Goal: Task Accomplishment & Management: Manage account settings

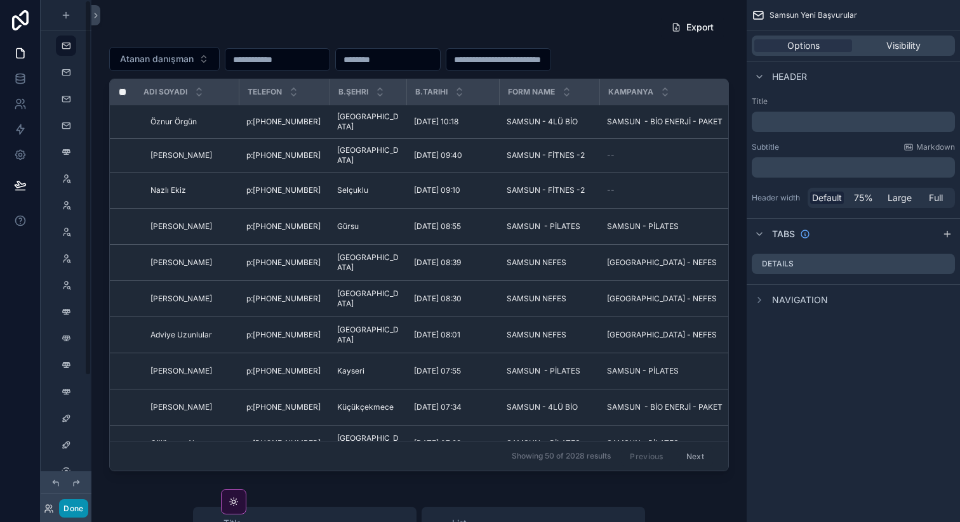
click at [77, 508] on button "Done" at bounding box center [73, 509] width 29 height 18
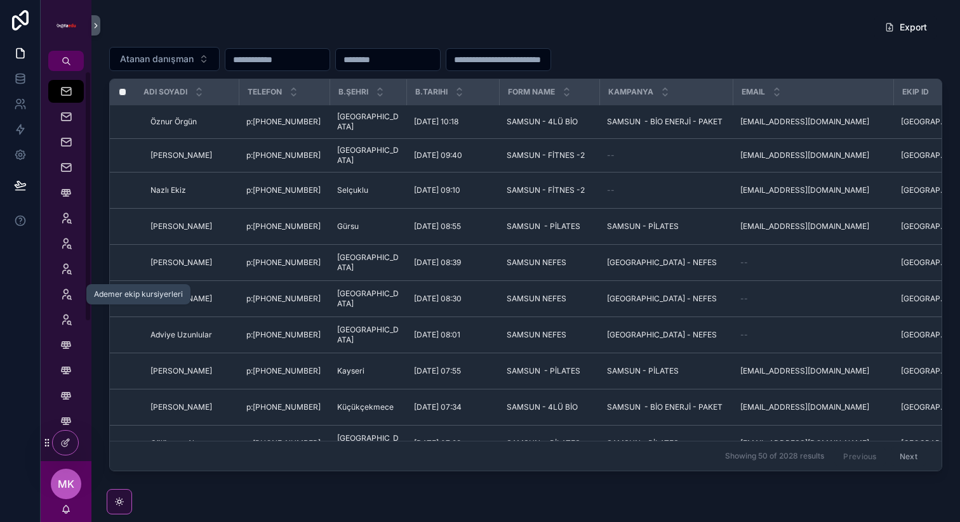
scroll to position [216, 0]
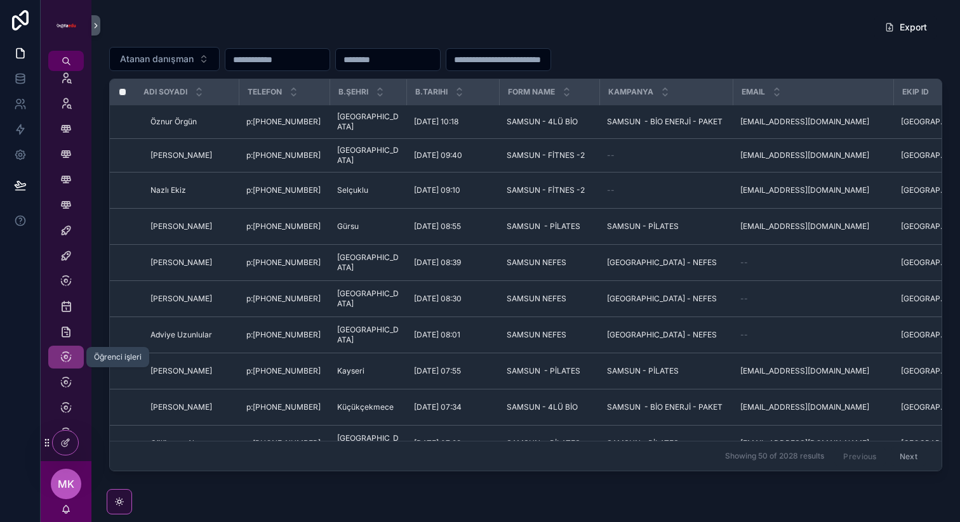
click at [68, 360] on icon "scrollable content" at bounding box center [66, 357] width 13 height 13
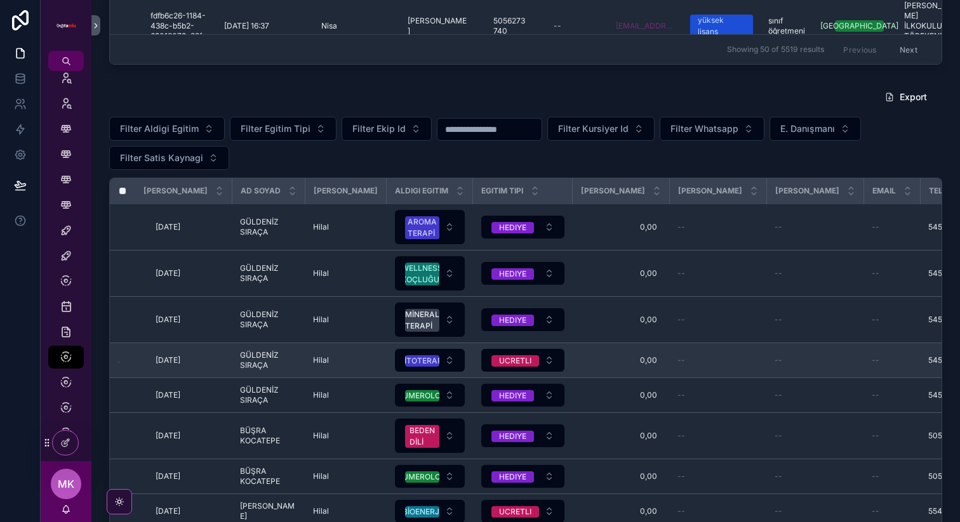
click at [0, 0] on label "scrollable content" at bounding box center [0, 0] width 0 height 0
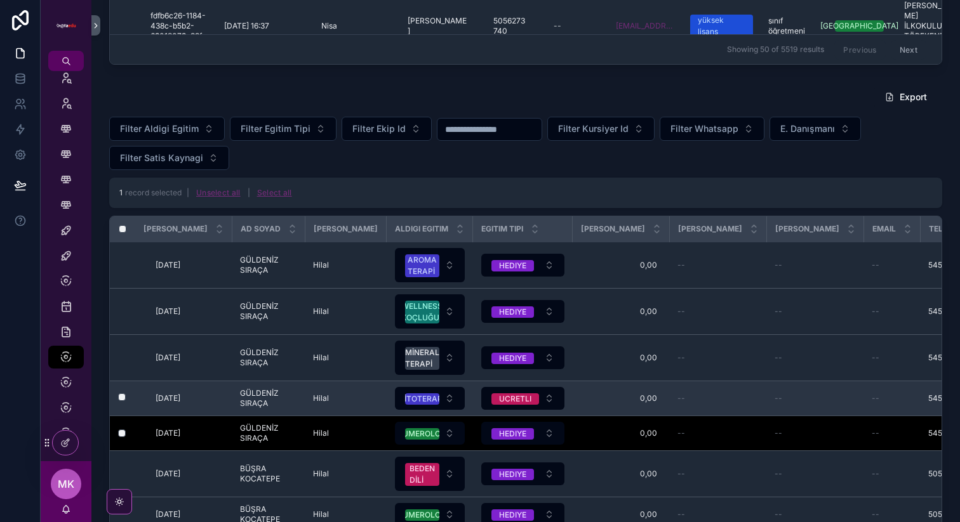
click at [118, 404] on label "scrollable content" at bounding box center [114, 399] width 8 height 10
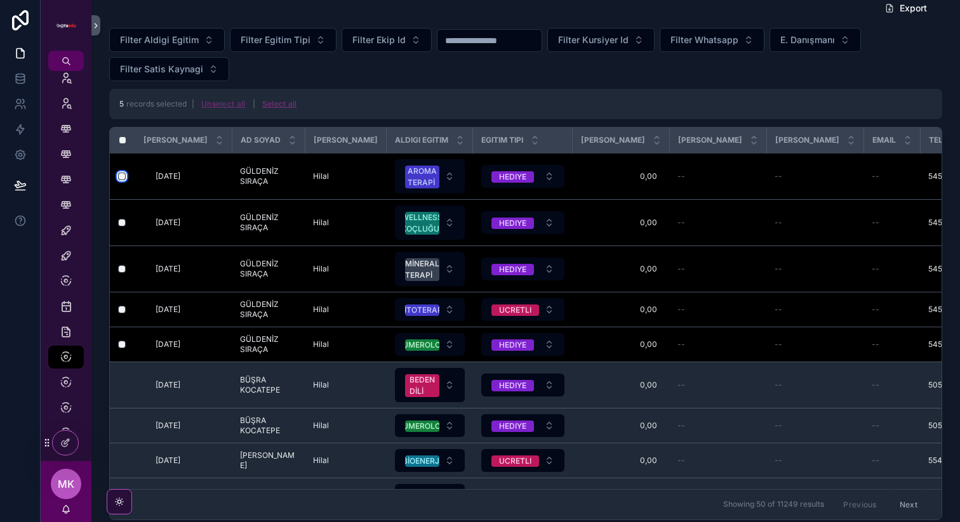
scroll to position [529, 0]
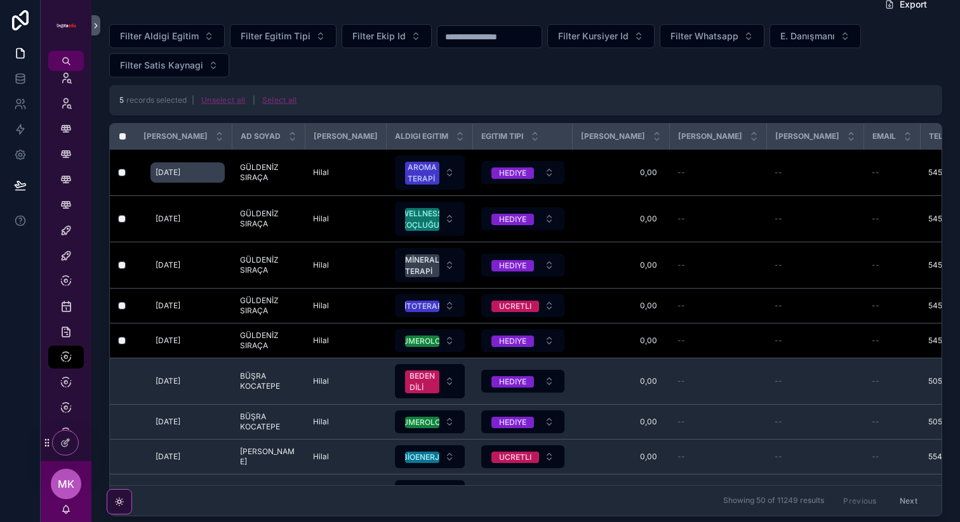
click at [166, 176] on span "[DATE]" at bounding box center [168, 173] width 25 height 10
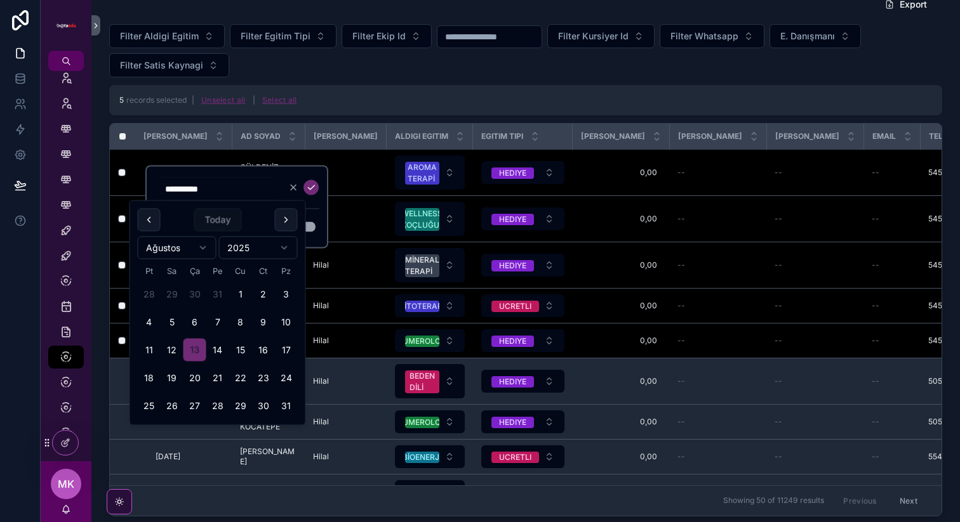
click at [285, 173] on div "**********" at bounding box center [236, 207] width 183 height 83
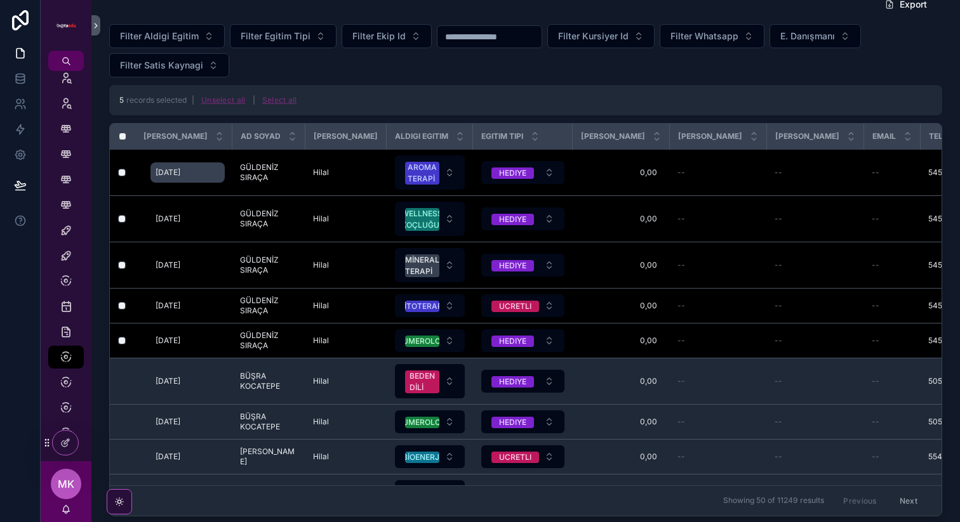
click at [163, 178] on span "[DATE]" at bounding box center [168, 173] width 25 height 10
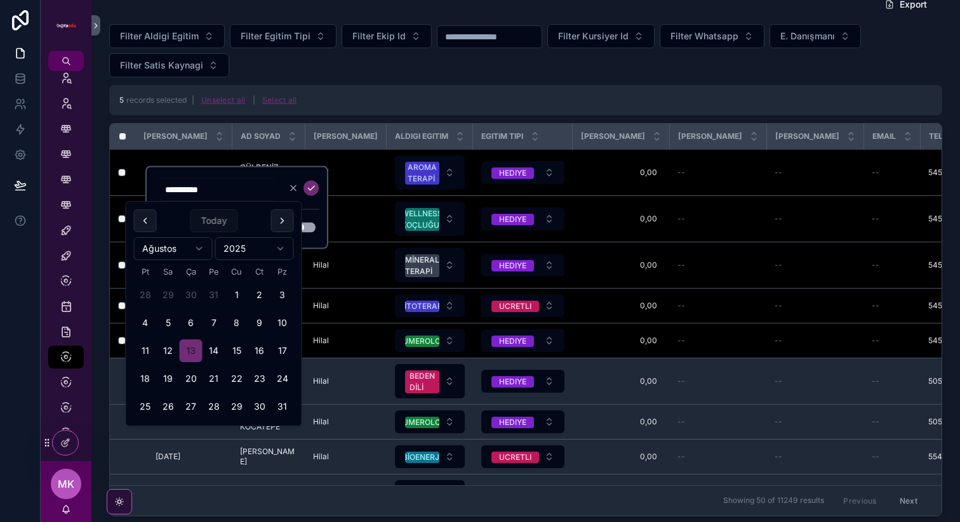
scroll to position [528, 0]
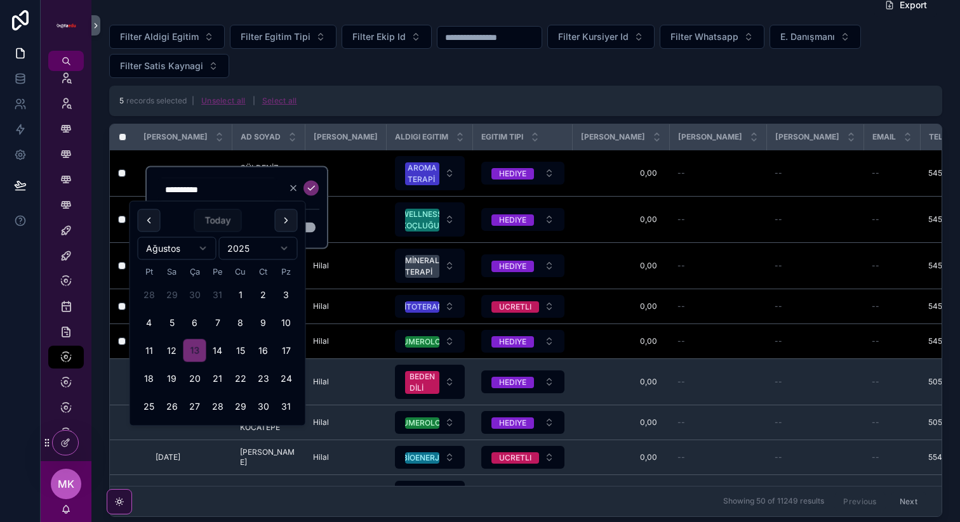
click at [322, 209] on div "**********" at bounding box center [236, 207] width 183 height 83
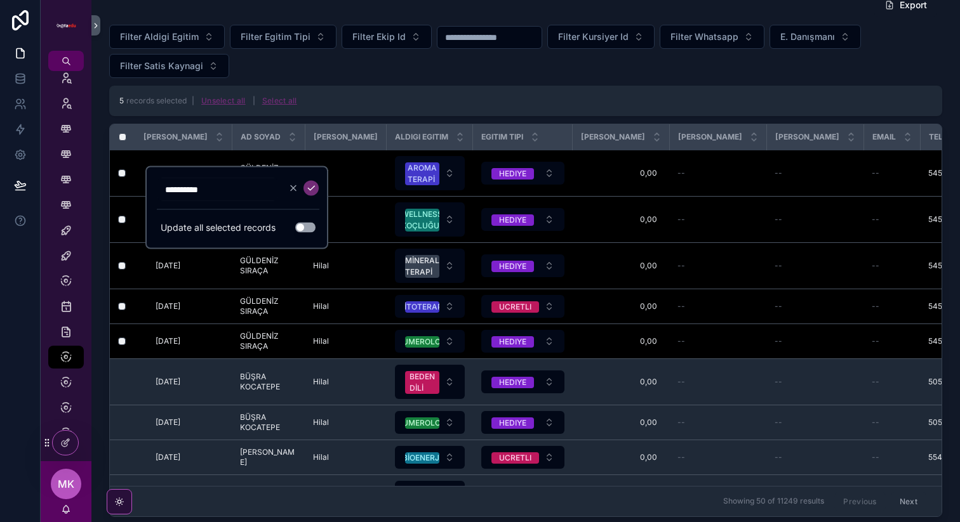
click at [303, 230] on button "Use setting" at bounding box center [305, 228] width 20 height 10
click at [197, 190] on input "**********" at bounding box center [217, 190] width 121 height 18
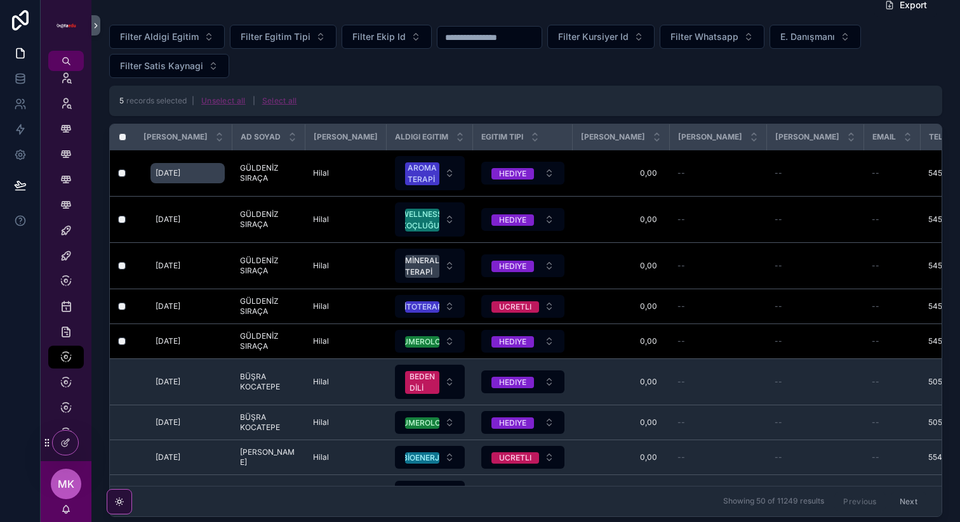
click at [169, 176] on span "[DATE]" at bounding box center [168, 173] width 25 height 10
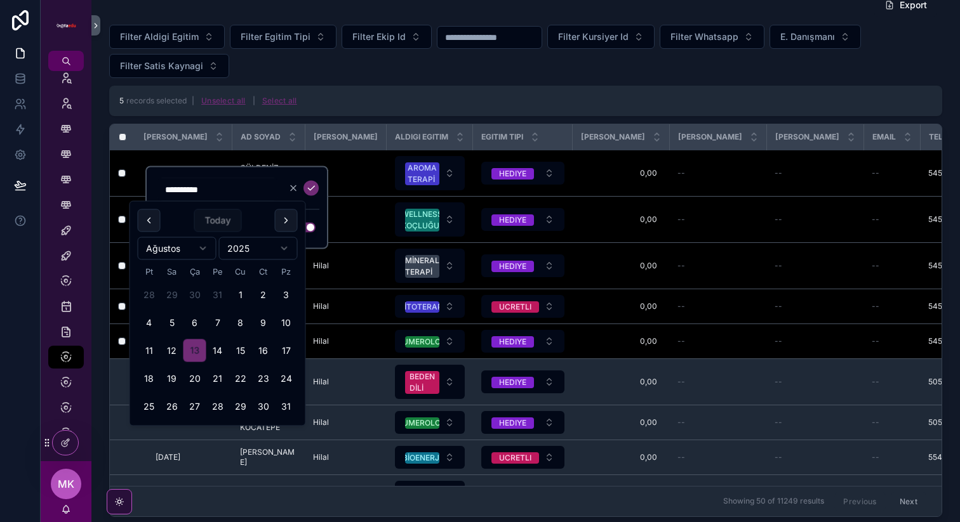
click at [259, 248] on html "Samsun Yeni Başvurular İstanbul Yeni Başvurular Ademer Yeni Başvurular Rota Yen…" at bounding box center [480, 261] width 960 height 522
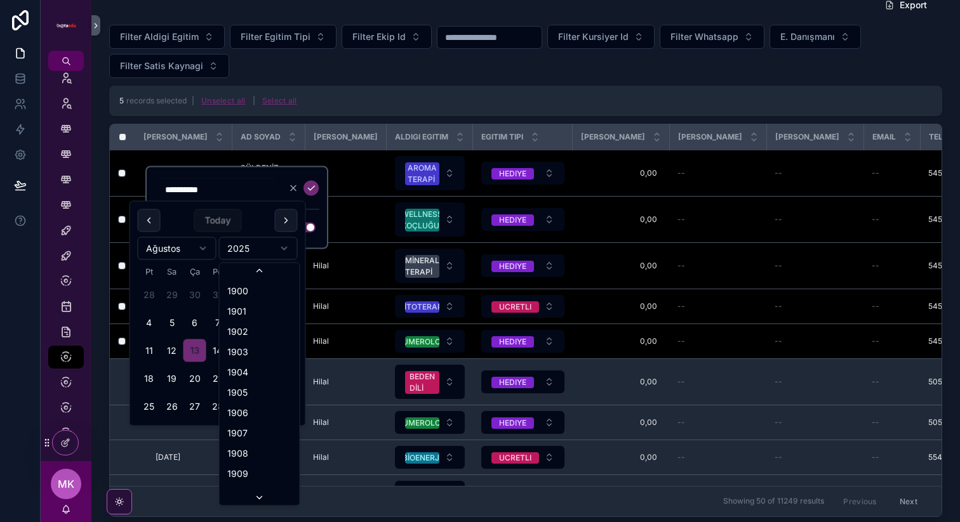
scroll to position [2350, 0]
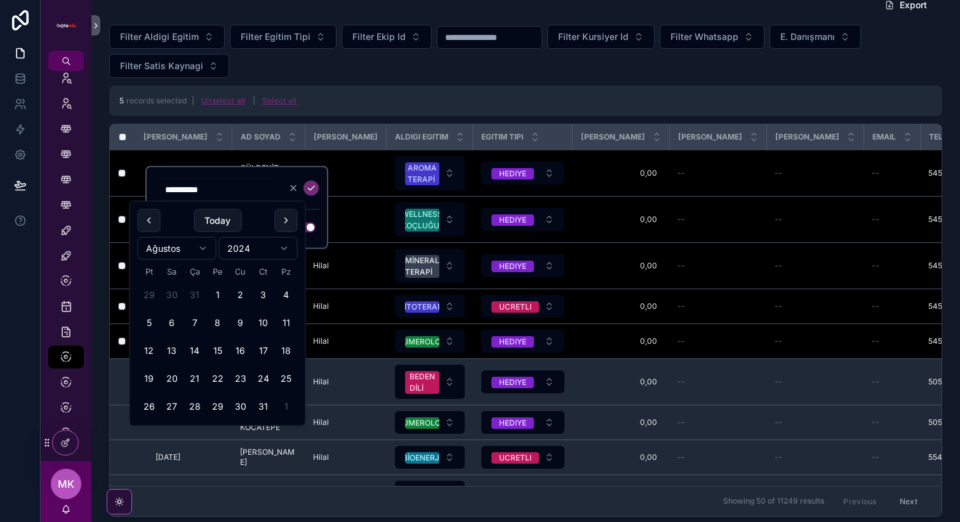
click at [190, 256] on html "Samsun Yeni Başvurular İstanbul Yeni Başvurular Ademer Yeni Başvurular Rota Yen…" at bounding box center [480, 261] width 960 height 522
click at [192, 384] on button "20" at bounding box center [194, 379] width 23 height 23
type input "**********"
click at [313, 211] on div "**********" at bounding box center [238, 208] width 162 height 60
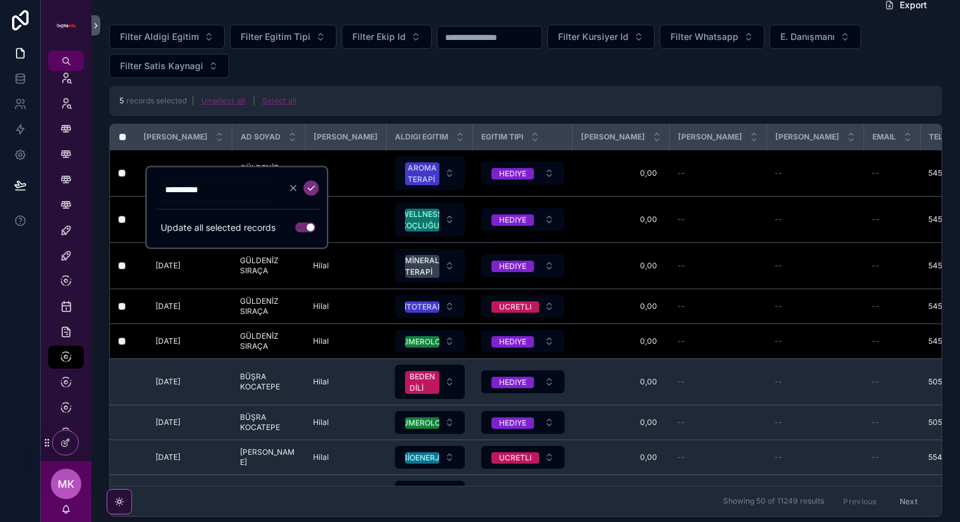
click at [312, 191] on icon "scrollable content" at bounding box center [311, 188] width 10 height 10
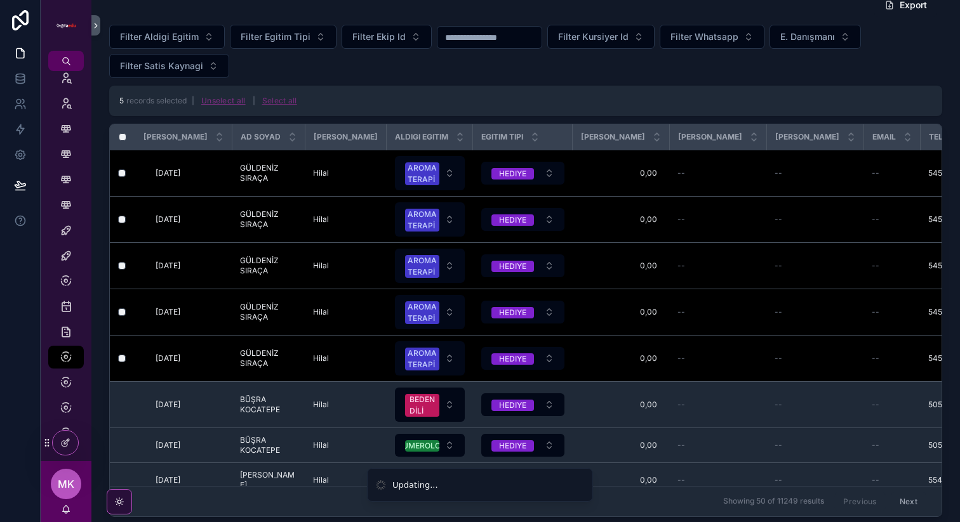
click at [221, 104] on button "Unselect all" at bounding box center [223, 101] width 53 height 20
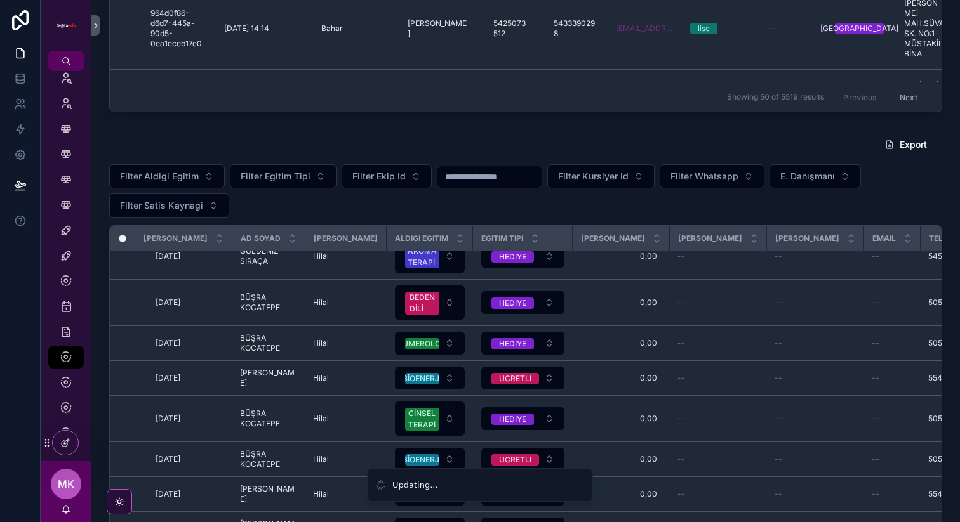
scroll to position [204, 0]
click at [259, 136] on div "Export" at bounding box center [525, 145] width 833 height 24
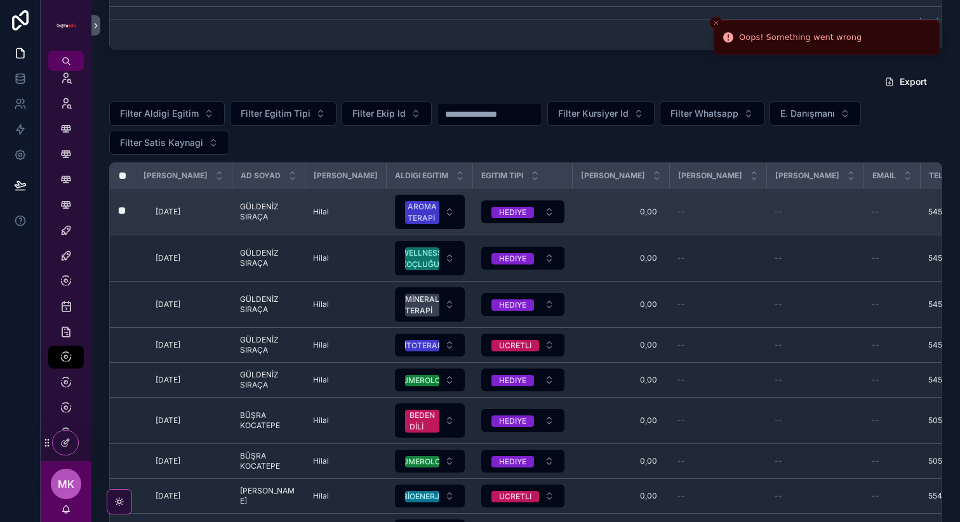
scroll to position [455, 0]
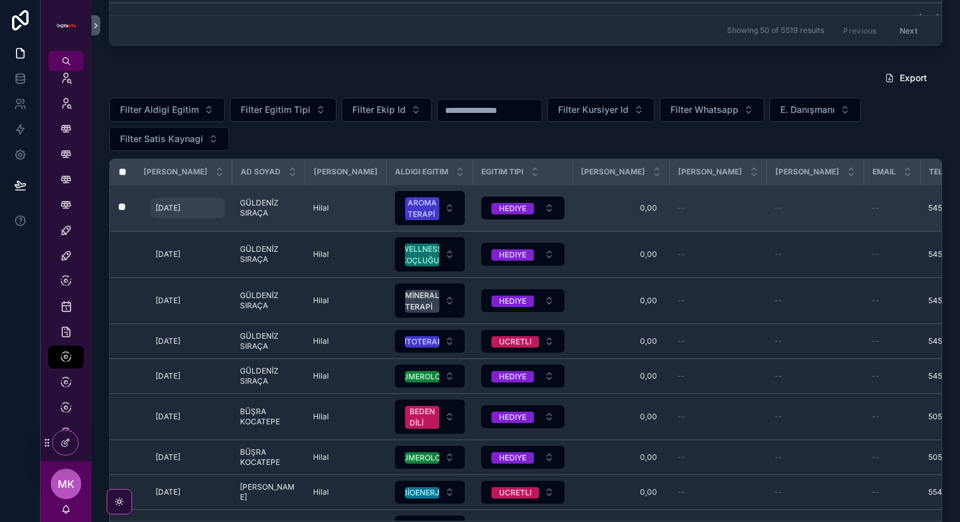
click at [157, 213] on span "[DATE]" at bounding box center [168, 208] width 25 height 10
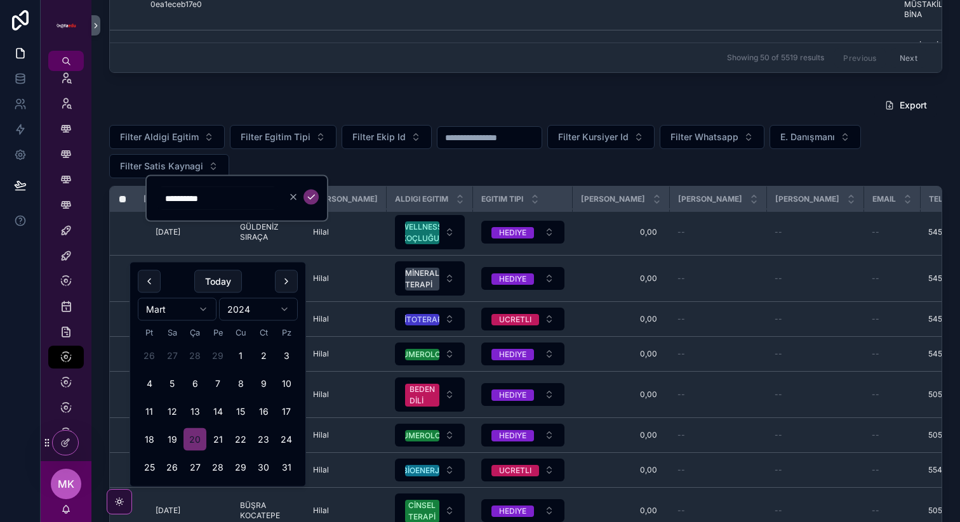
scroll to position [53, 0]
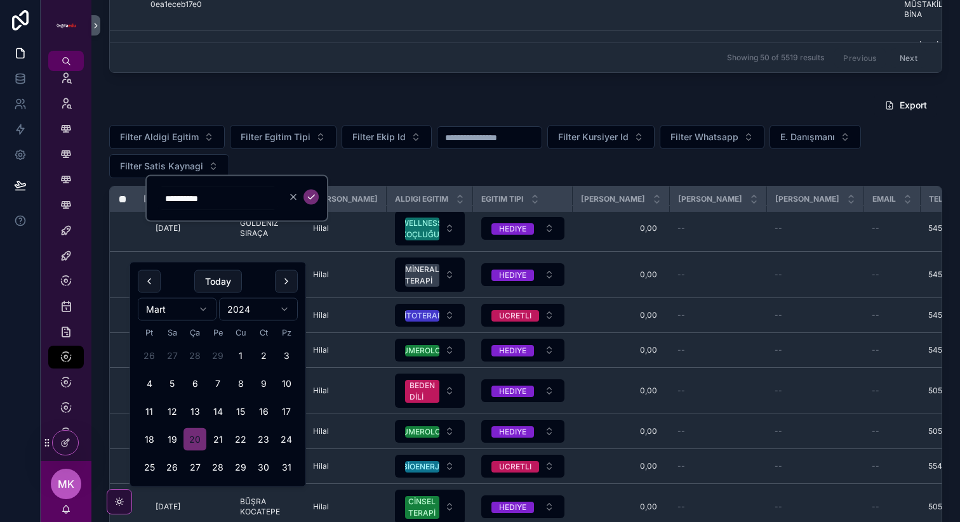
click at [291, 218] on div "**********" at bounding box center [236, 198] width 183 height 47
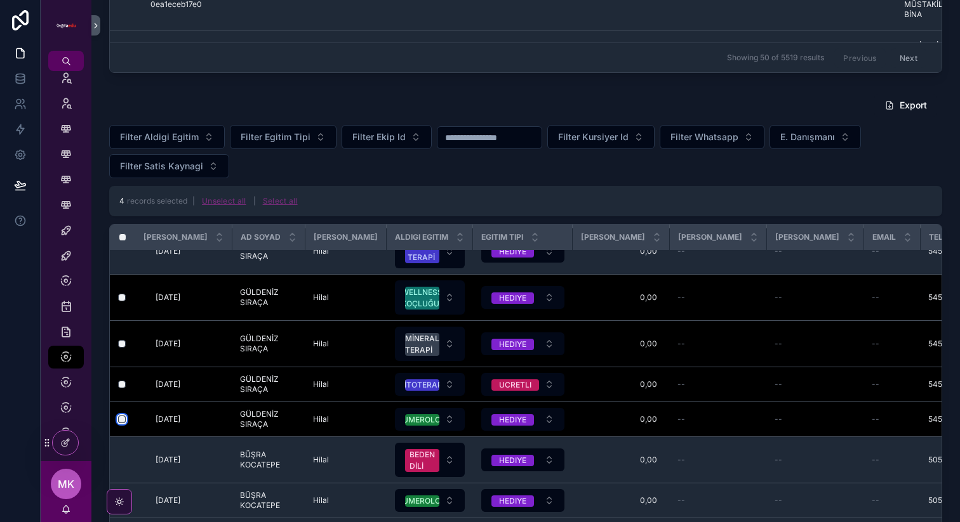
scroll to position [0, 0]
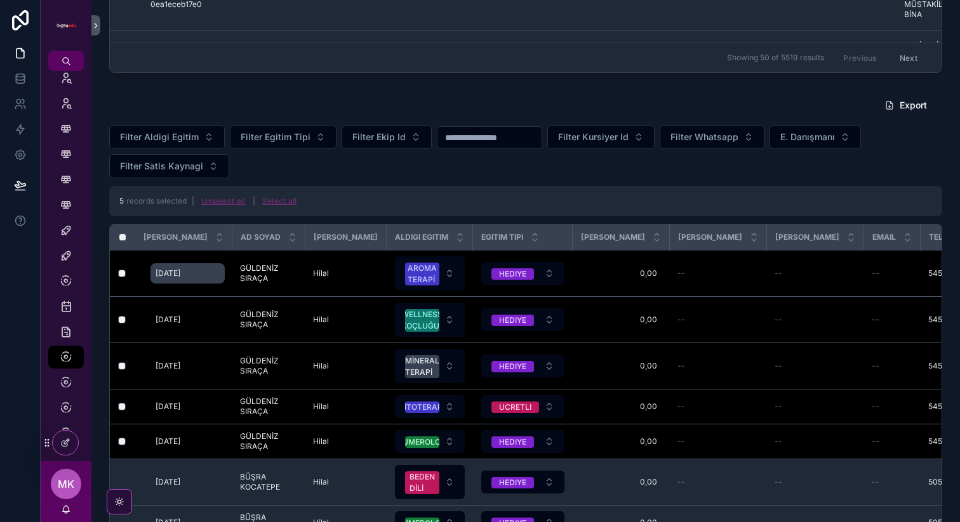
click at [168, 277] on span "[DATE]" at bounding box center [168, 273] width 25 height 10
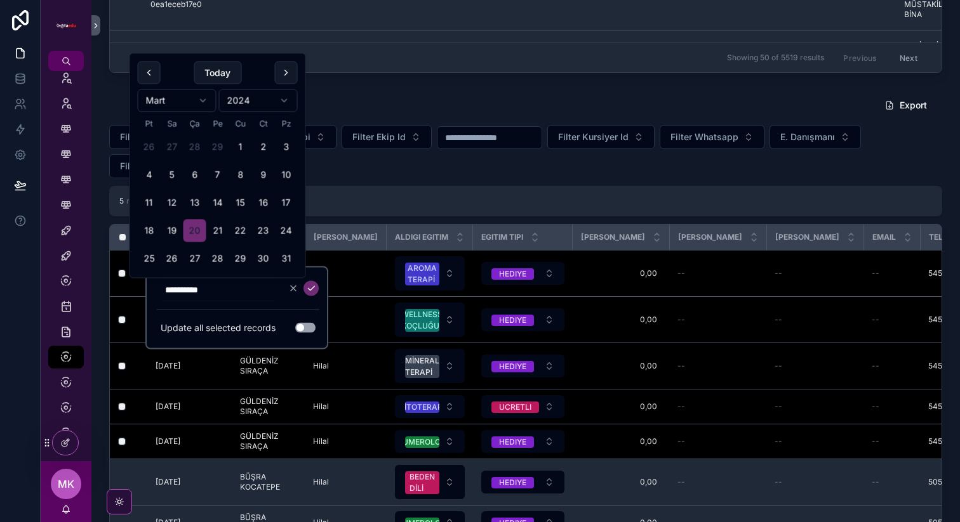
click at [307, 331] on button "Use setting" at bounding box center [305, 328] width 20 height 10
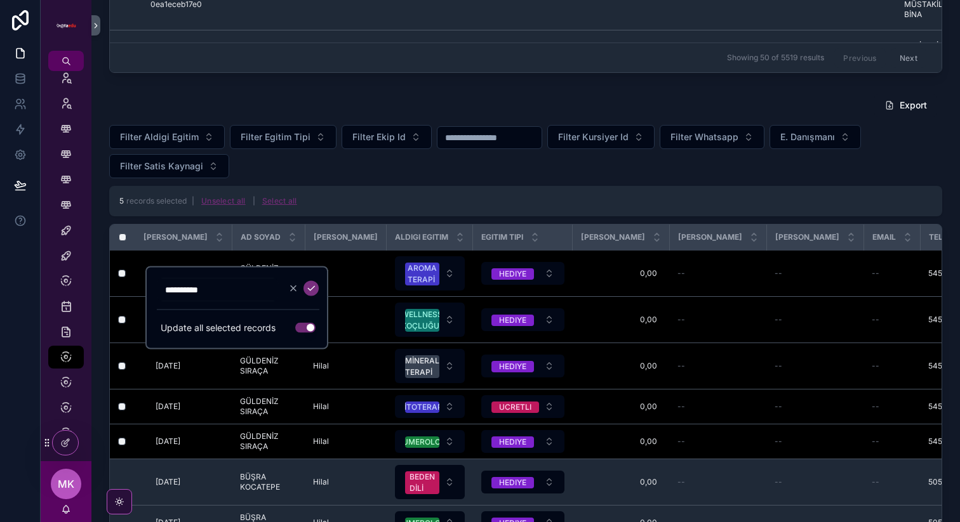
click at [310, 288] on icon "scrollable content" at bounding box center [311, 289] width 10 height 10
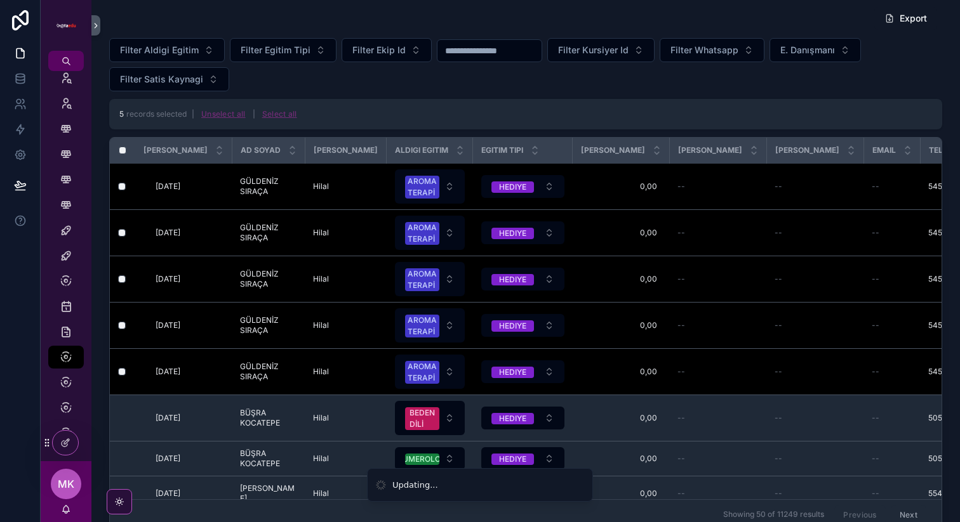
scroll to position [519, 0]
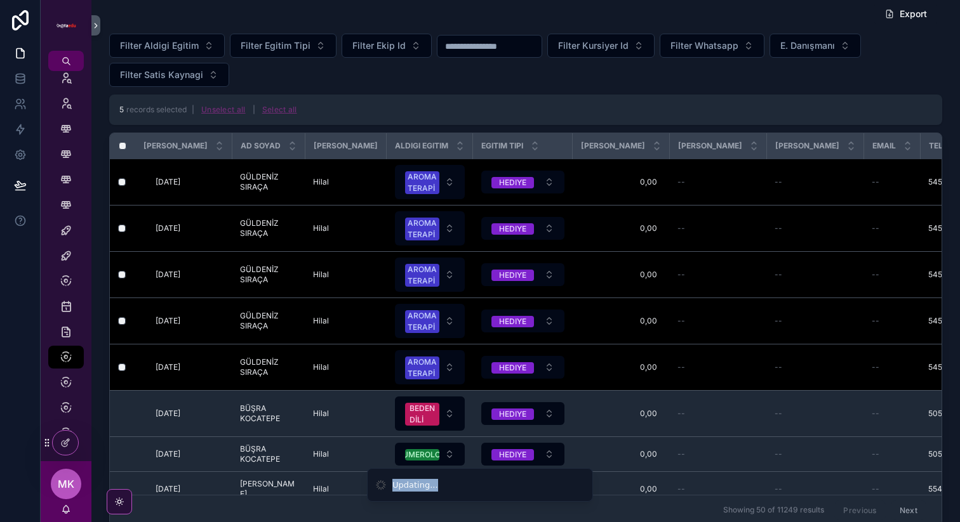
drag, startPoint x: 411, startPoint y: 484, endPoint x: 451, endPoint y: 484, distance: 39.4
click at [444, 484] on li "Updating..." at bounding box center [480, 485] width 226 height 34
click at [453, 484] on li "Updating..." at bounding box center [480, 485] width 226 height 34
drag, startPoint x: 392, startPoint y: 485, endPoint x: 449, endPoint y: 485, distance: 57.1
click at [449, 485] on li "Updating..." at bounding box center [480, 485] width 226 height 34
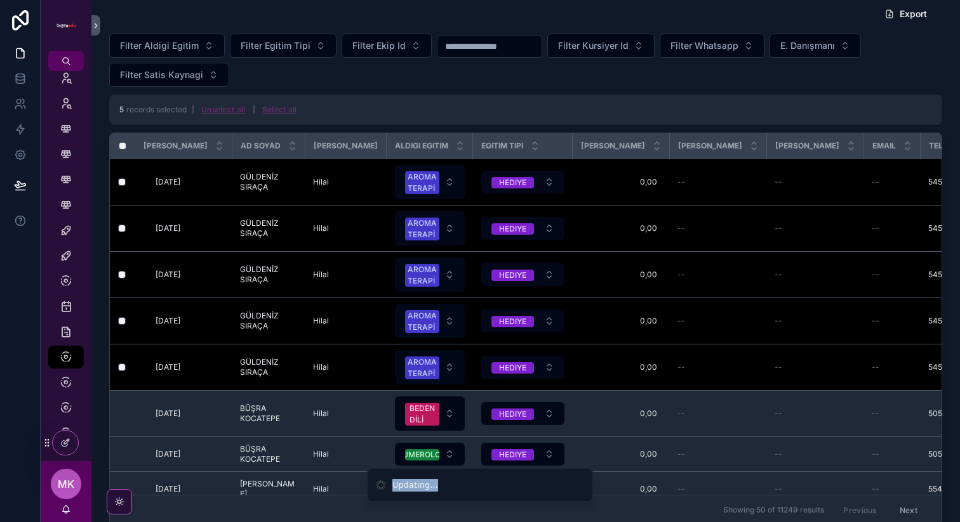
click at [451, 485] on li "Updating..." at bounding box center [480, 485] width 226 height 34
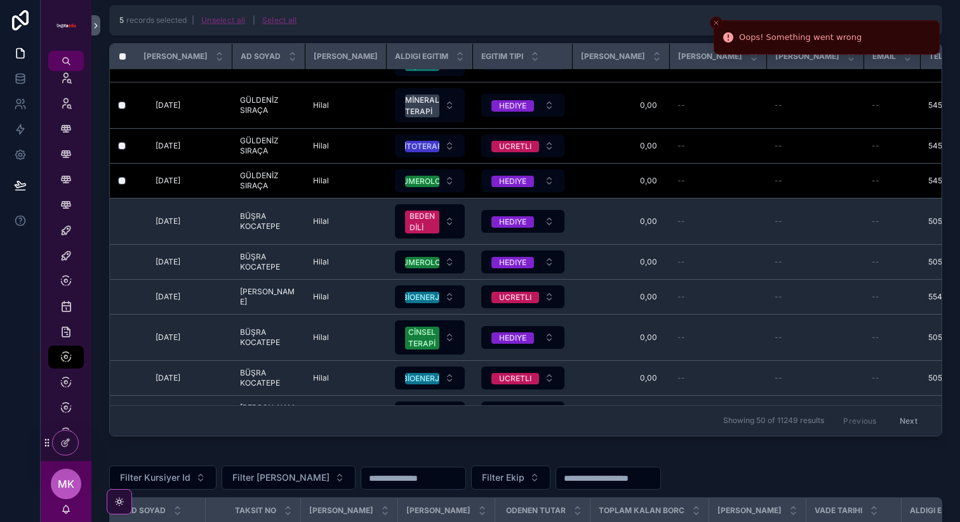
scroll to position [0, 0]
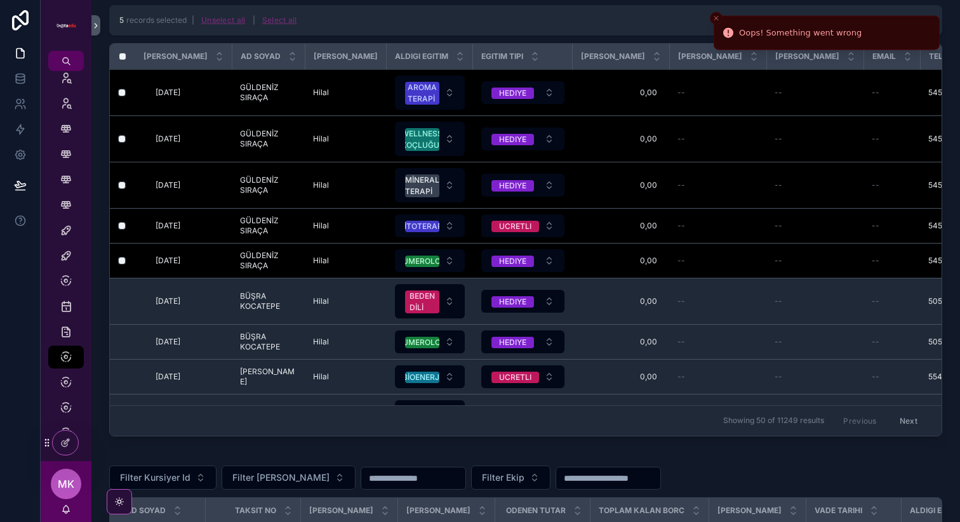
drag, startPoint x: 744, startPoint y: 41, endPoint x: 878, endPoint y: 26, distance: 135.4
click at [879, 25] on li "Oops! Something went wrong" at bounding box center [826, 33] width 226 height 34
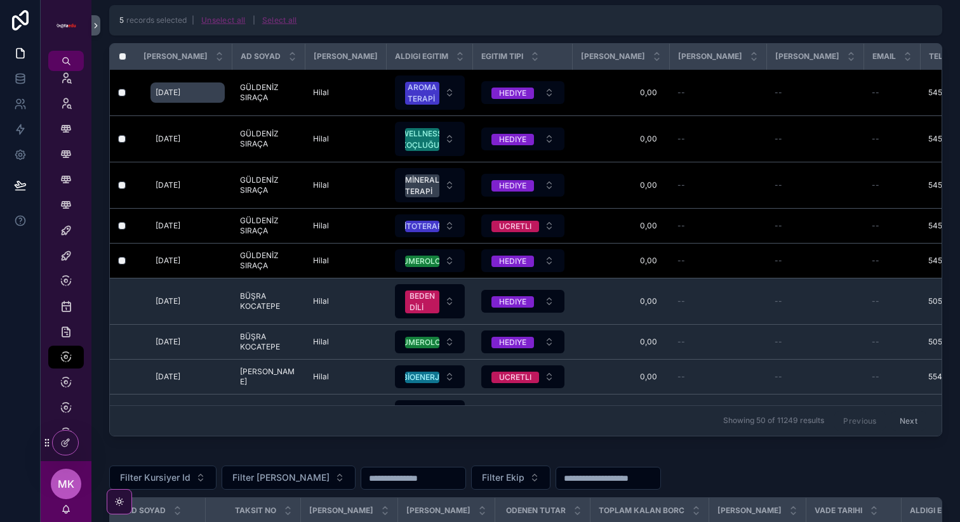
click at [180, 93] on span "[DATE]" at bounding box center [168, 93] width 25 height 10
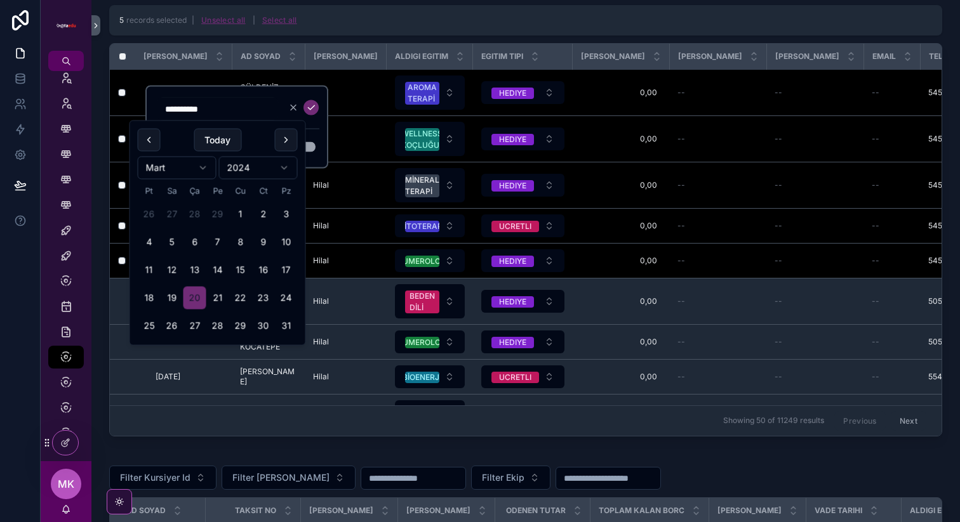
drag, startPoint x: 318, startPoint y: 133, endPoint x: 315, endPoint y: 140, distance: 7.7
click at [317, 133] on div "**********" at bounding box center [238, 127] width 162 height 60
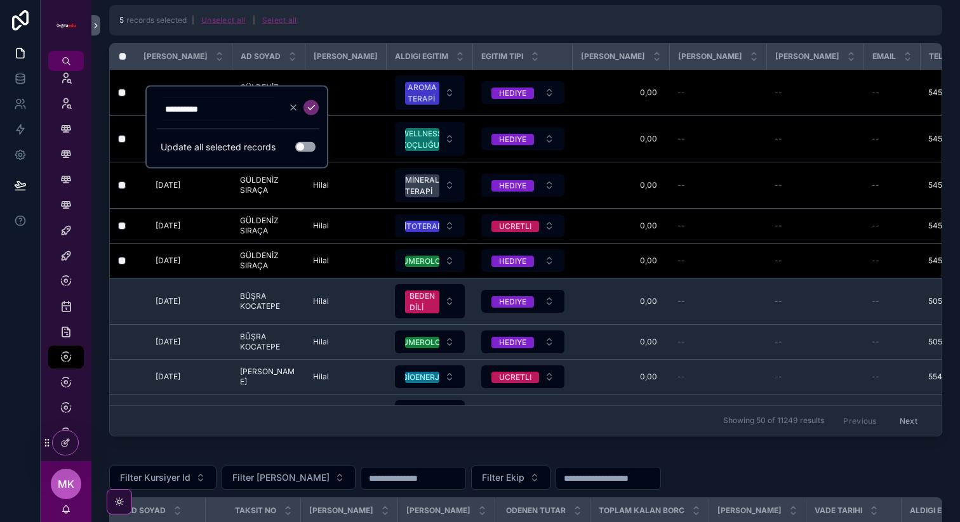
click at [303, 145] on button "Use setting" at bounding box center [305, 147] width 20 height 10
click at [309, 108] on icon "scrollable content" at bounding box center [311, 108] width 10 height 10
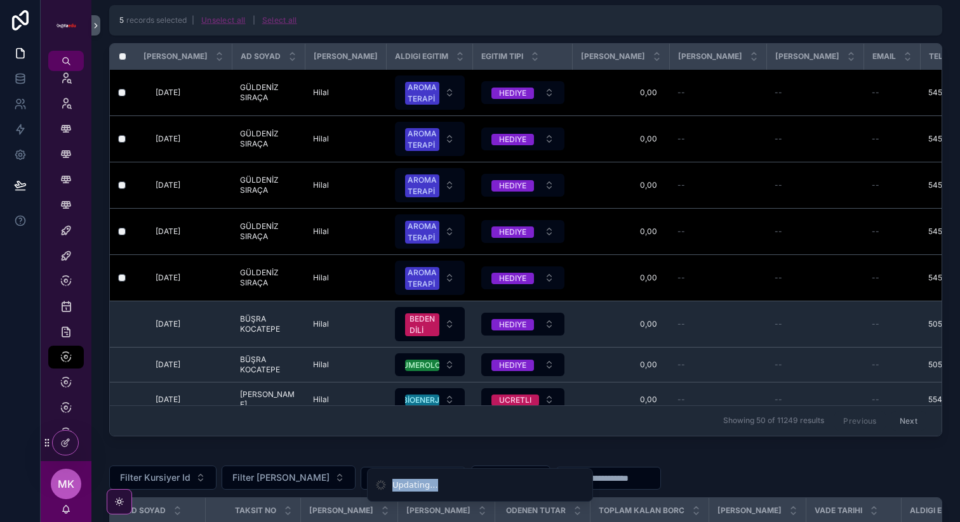
drag, startPoint x: 428, startPoint y: 483, endPoint x: 472, endPoint y: 481, distance: 44.5
click at [471, 481] on li "Updating..." at bounding box center [480, 485] width 226 height 34
click at [474, 481] on li "Updating..." at bounding box center [480, 485] width 226 height 34
drag, startPoint x: 391, startPoint y: 486, endPoint x: 468, endPoint y: 481, distance: 77.6
click at [468, 481] on li "Updating..." at bounding box center [480, 485] width 226 height 34
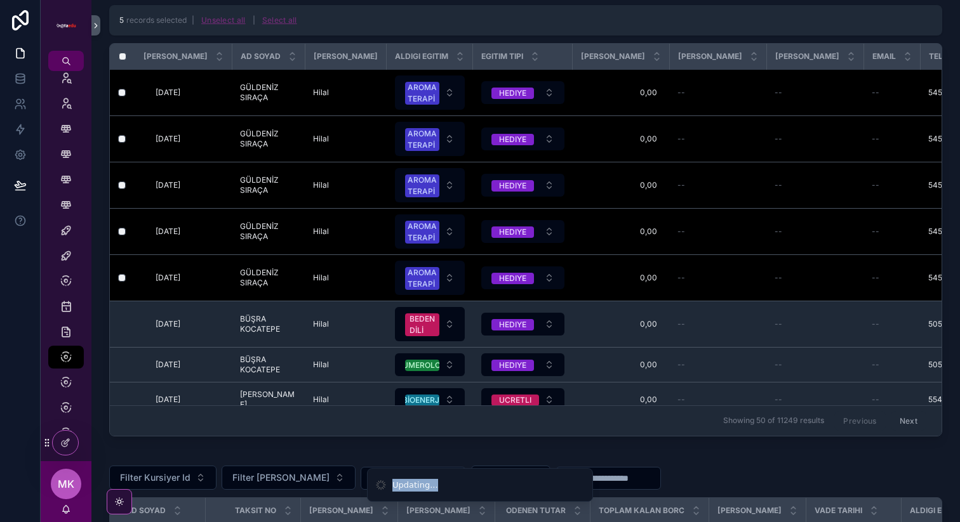
click at [469, 481] on li "Updating..." at bounding box center [480, 485] width 226 height 34
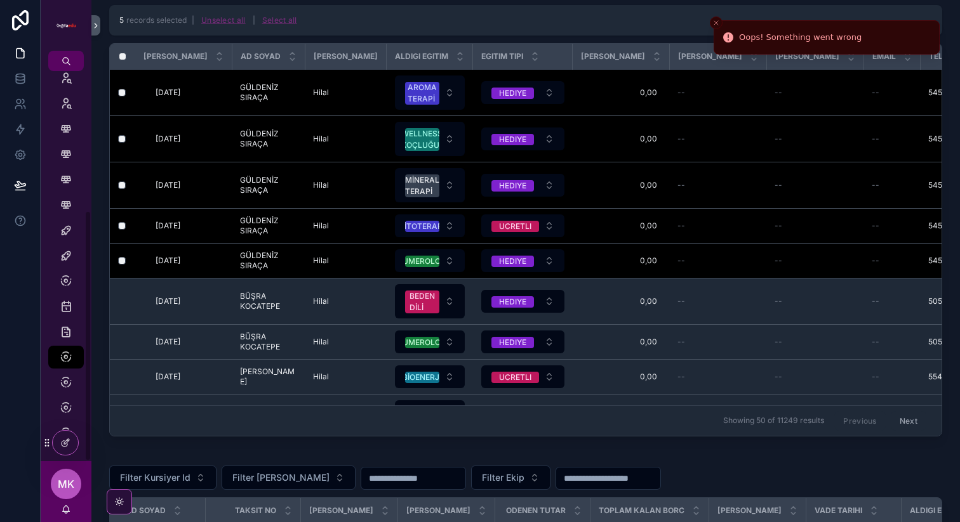
click at [64, 486] on span "MK" at bounding box center [66, 484] width 17 height 15
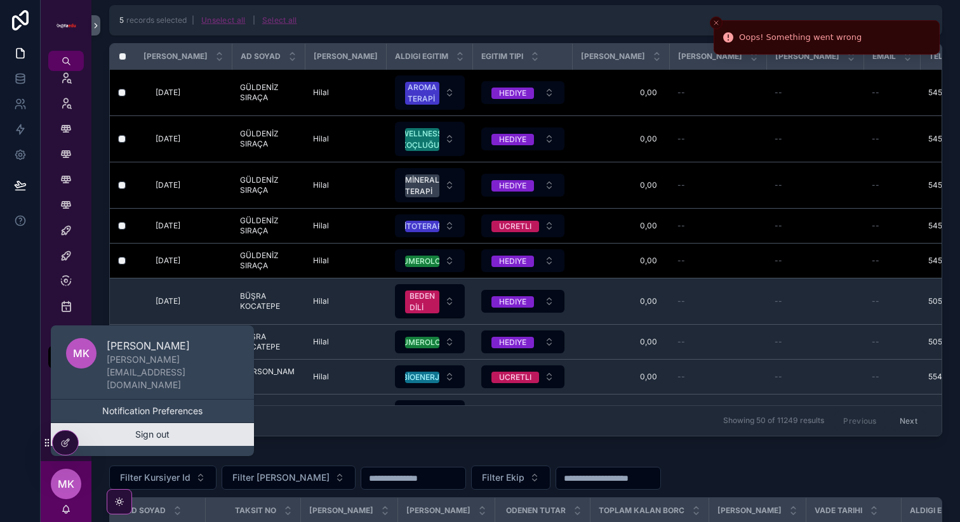
click at [155, 436] on button "Sign out" at bounding box center [152, 434] width 203 height 23
